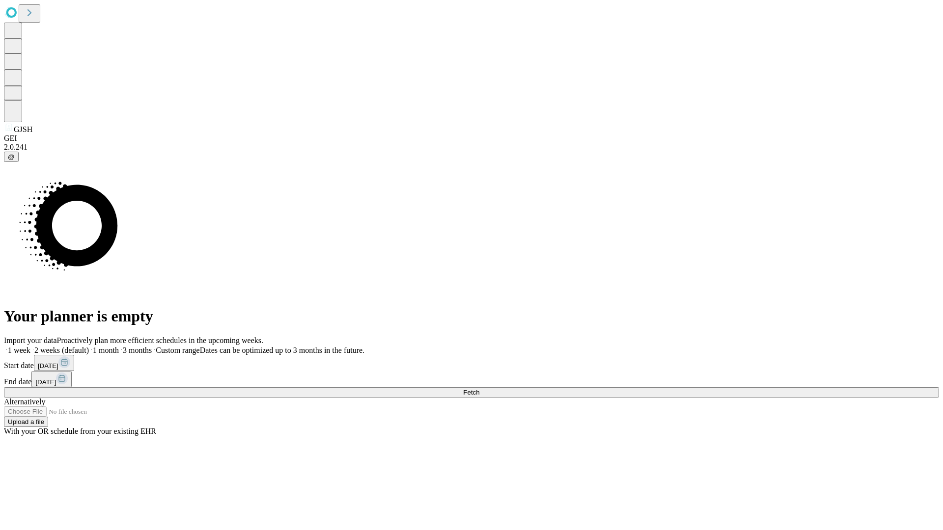
click at [479, 389] on span "Fetch" at bounding box center [471, 392] width 16 height 7
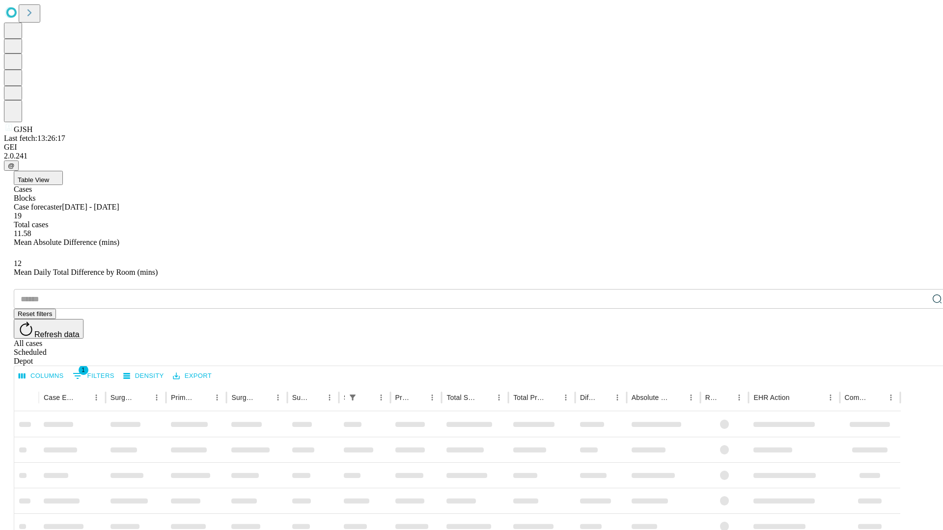
click at [49, 176] on span "Table View" at bounding box center [33, 179] width 31 height 7
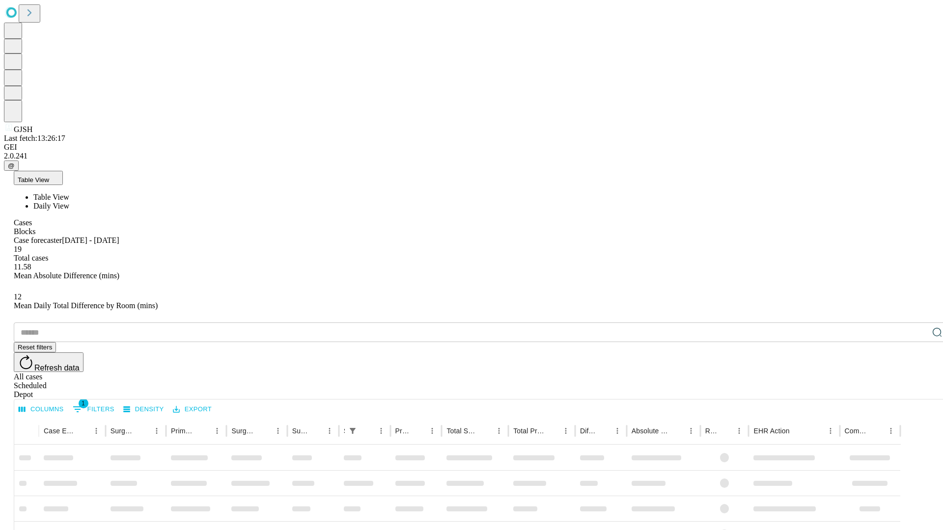
click at [69, 202] on span "Daily View" at bounding box center [51, 206] width 36 height 8
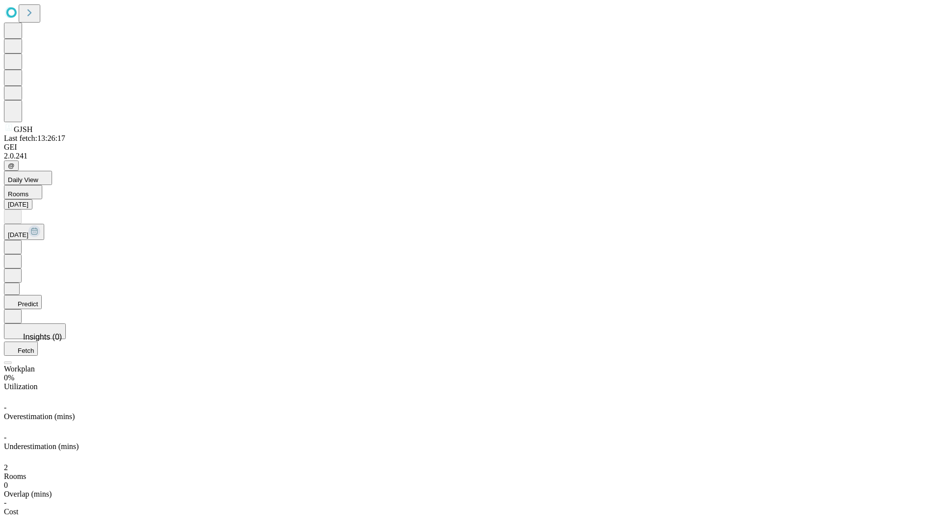
click at [42, 295] on button "Predict" at bounding box center [23, 302] width 38 height 14
